Goal: Navigation & Orientation: Understand site structure

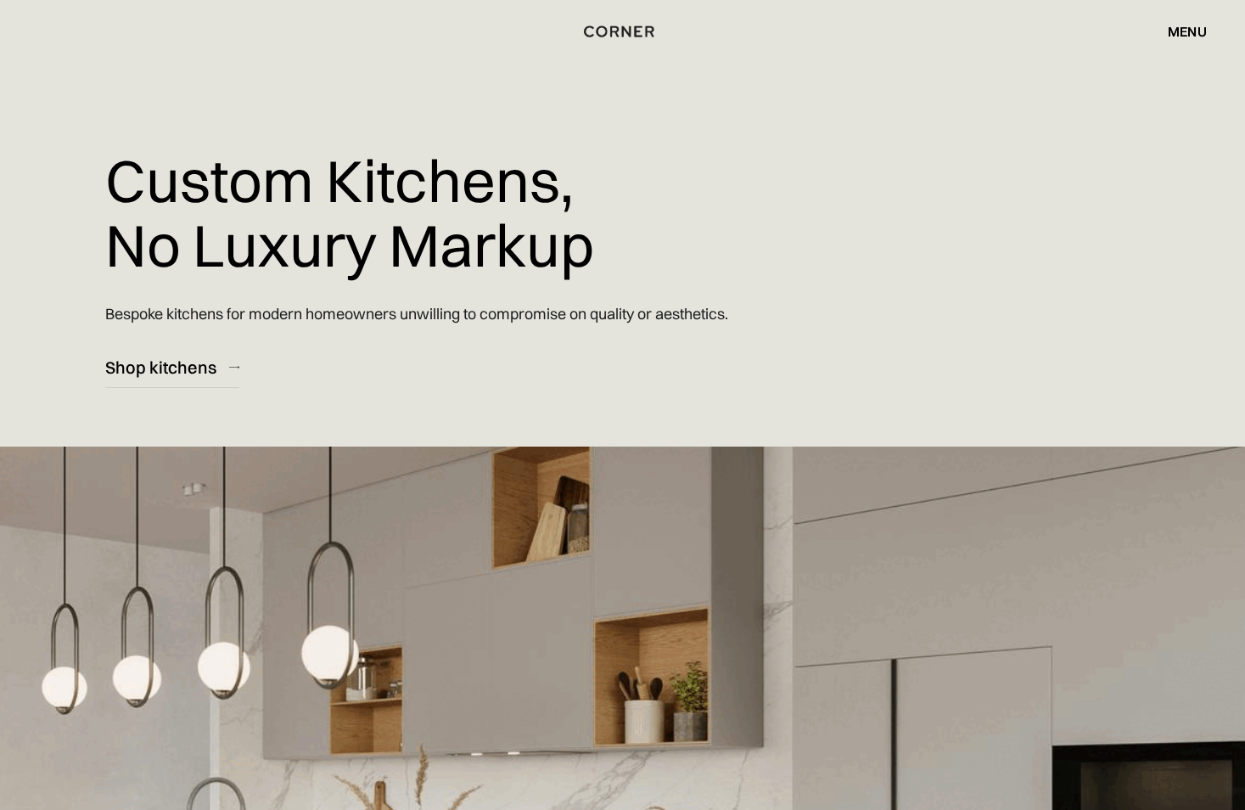
click at [1189, 36] on div "menu" at bounding box center [1187, 32] width 39 height 14
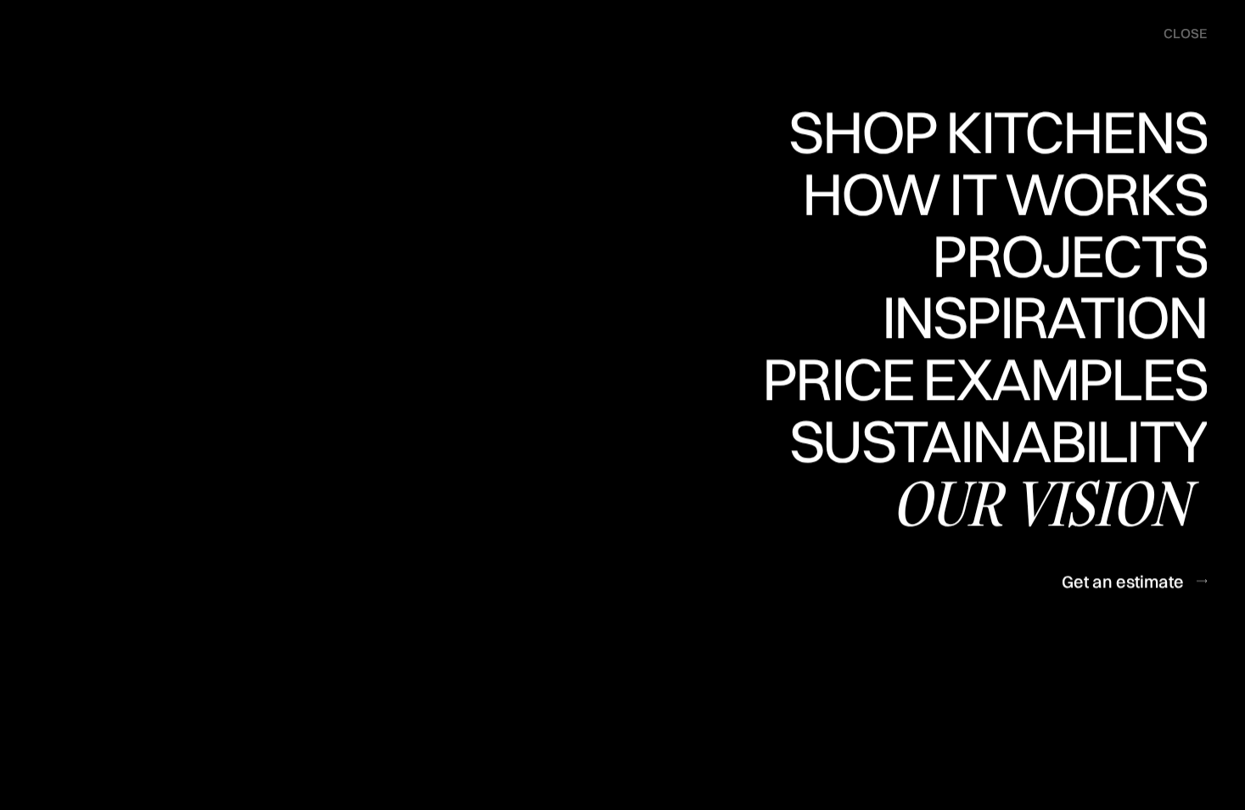
click at [1152, 522] on div "Our vision" at bounding box center [1049, 502] width 315 height 59
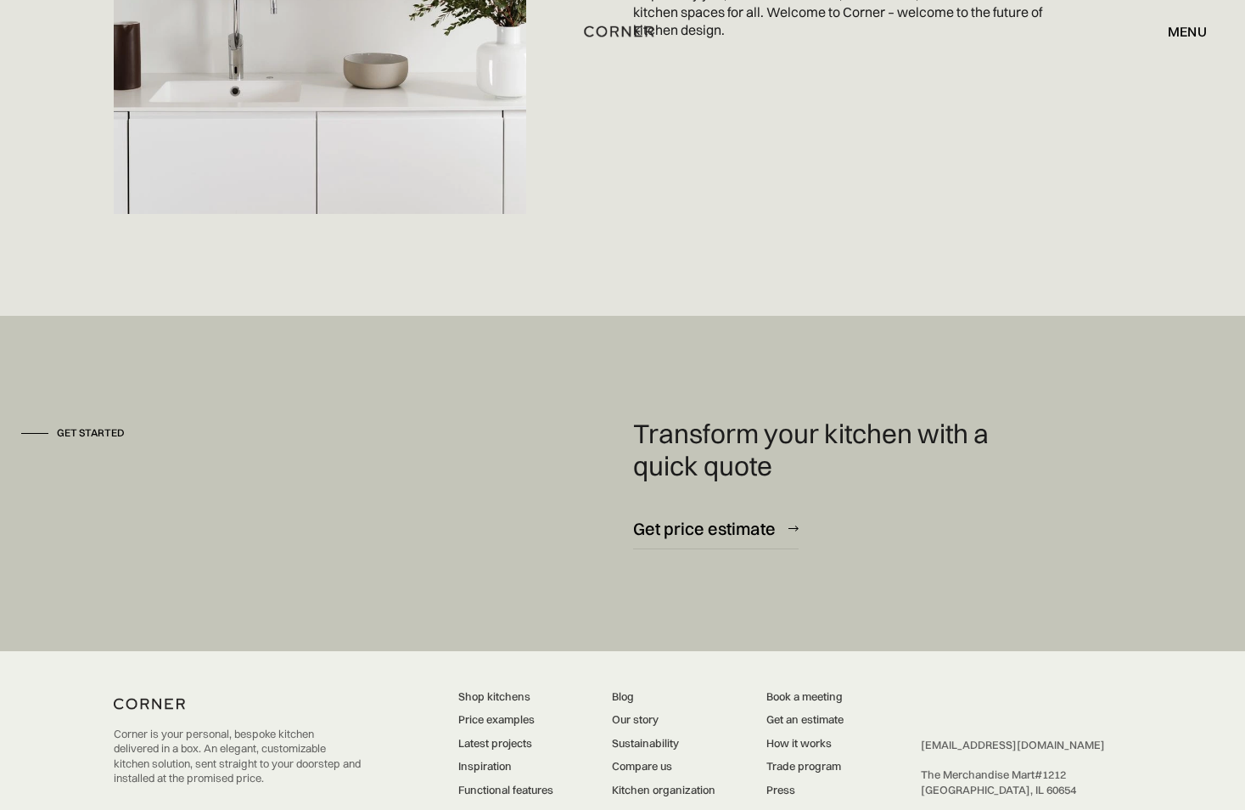
scroll to position [4647, 0]
